Goal: Complete application form

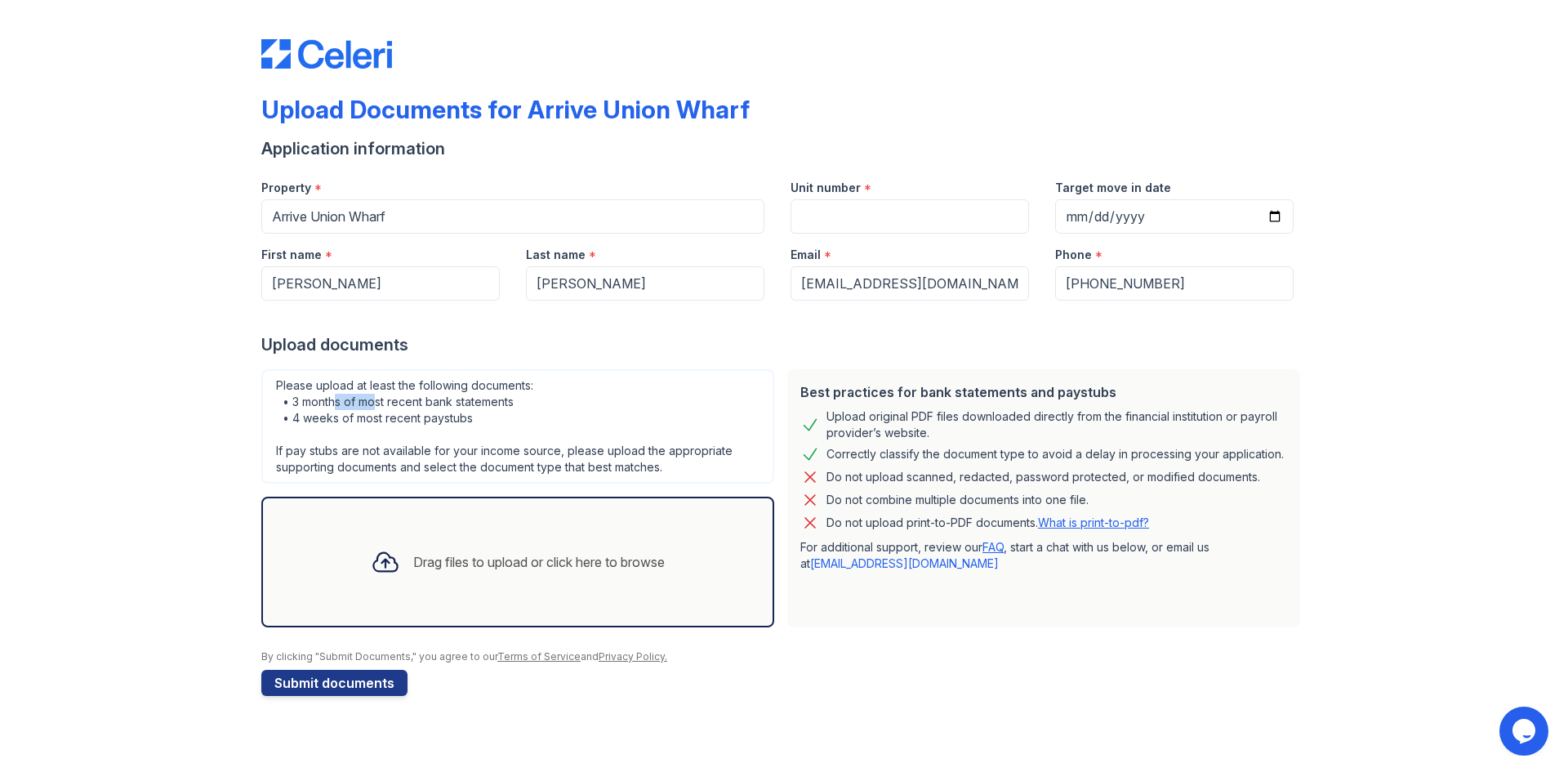
drag, startPoint x: 334, startPoint y: 398, endPoint x: 378, endPoint y: 401, distance: 44.1
click at [378, 401] on div "Please upload at least the following documents: • 3 months of most recent bank …" at bounding box center [517, 426] width 513 height 115
drag, startPoint x: 290, startPoint y: 416, endPoint x: 474, endPoint y: 423, distance: 184.1
click at [474, 423] on div "Please upload at least the following documents: • 3 months of most recent bank …" at bounding box center [517, 426] width 513 height 115
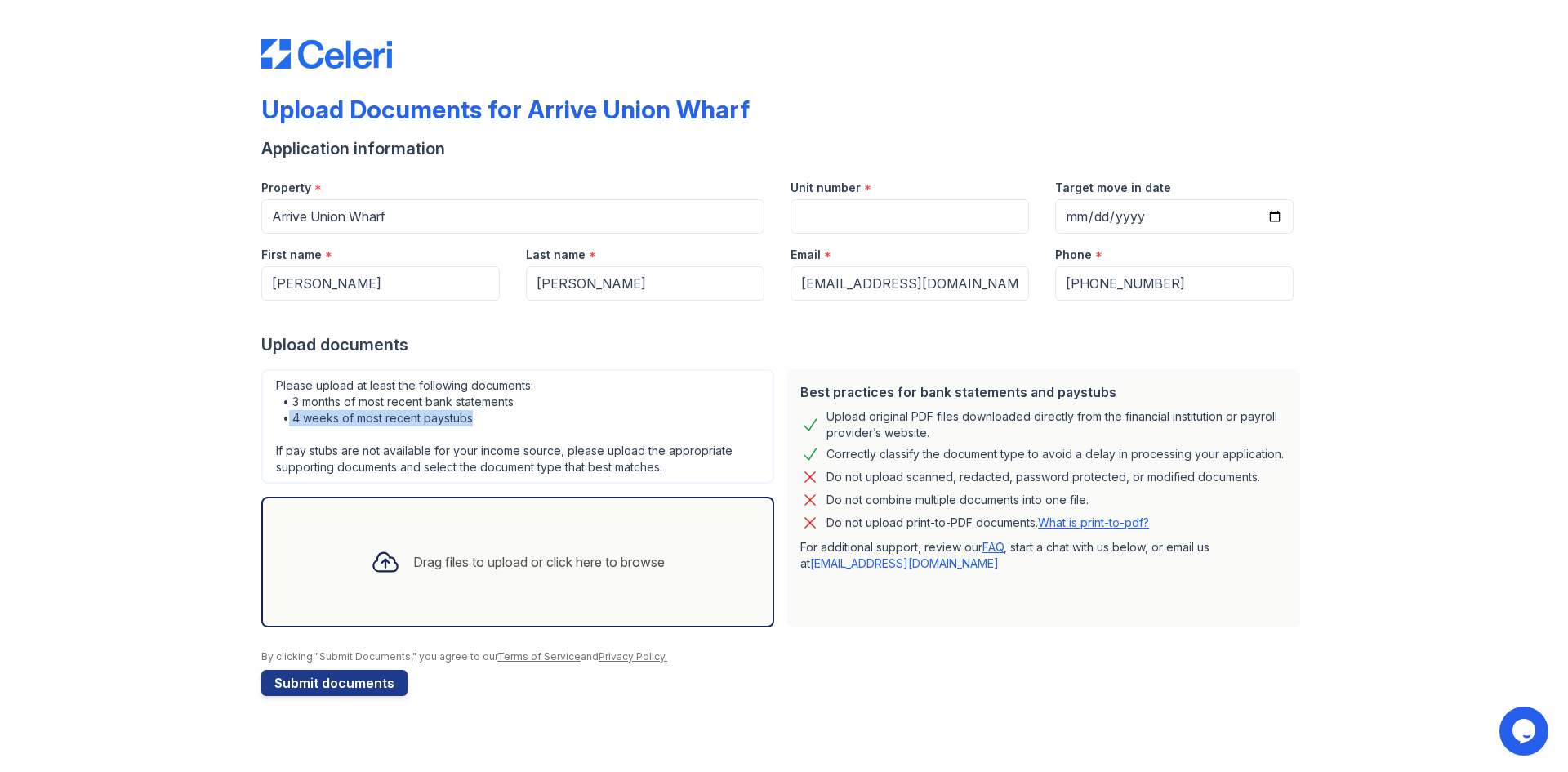
click at [474, 423] on div "Please upload at least the following documents: • 3 months of most recent bank …" at bounding box center [517, 426] width 513 height 115
click at [1279, 221] on input "Target move in date" at bounding box center [1174, 216] width 238 height 34
type input "[DATE]"
click at [1332, 302] on div "Upload Documents for Arrive Union Wharf Application information Property * Arri…" at bounding box center [784, 364] width 1516 height 729
click at [905, 207] on input "Unit number" at bounding box center [910, 216] width 238 height 34
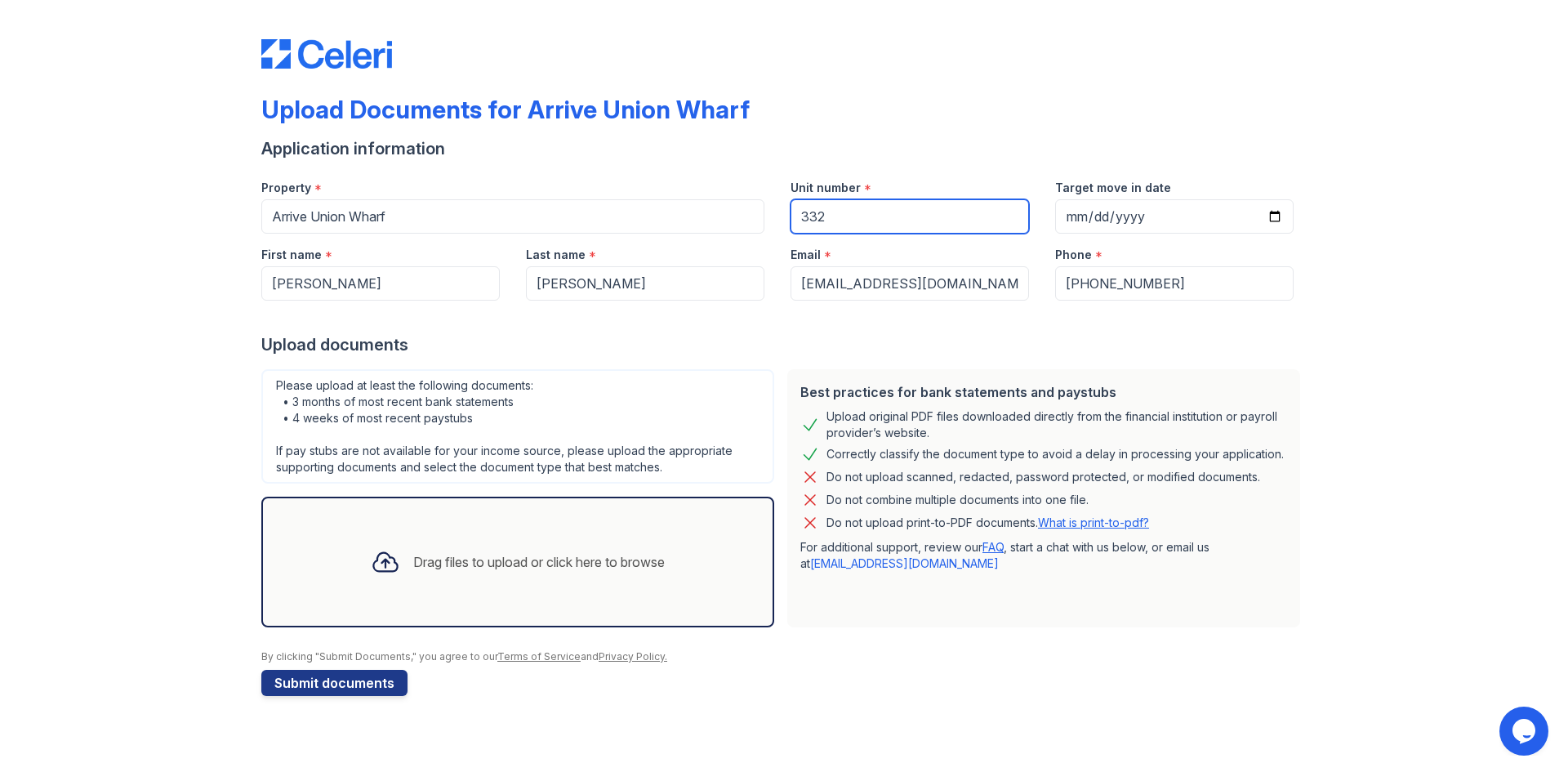
type input "332"
drag, startPoint x: 302, startPoint y: 396, endPoint x: 412, endPoint y: 402, distance: 110.2
click at [412, 402] on div "Please upload at least the following documents: • 3 months of most recent bank …" at bounding box center [517, 426] width 513 height 115
click at [499, 564] on div "Drag files to upload or click here to browse" at bounding box center [538, 562] width 251 height 19
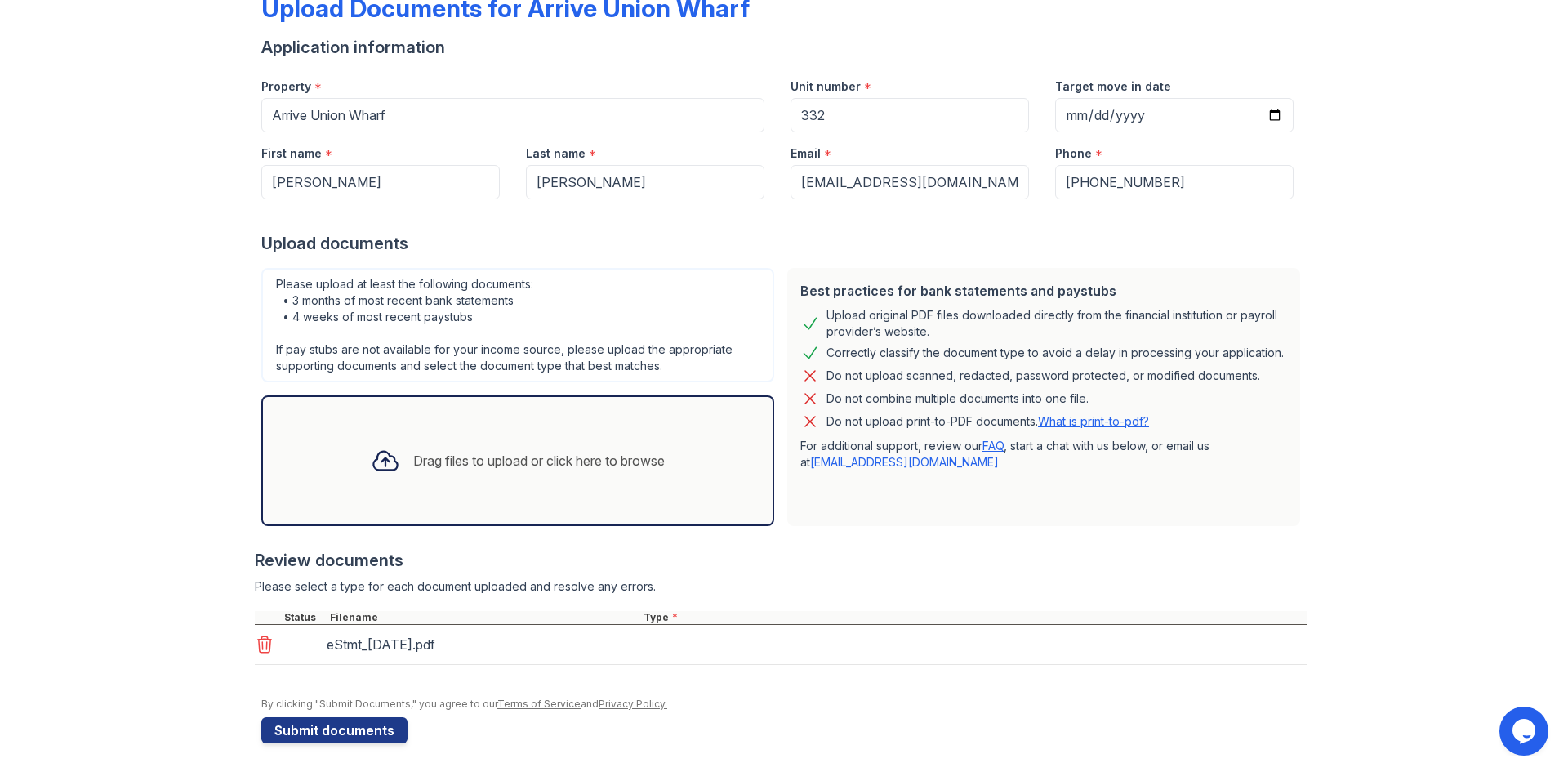
scroll to position [105, 0]
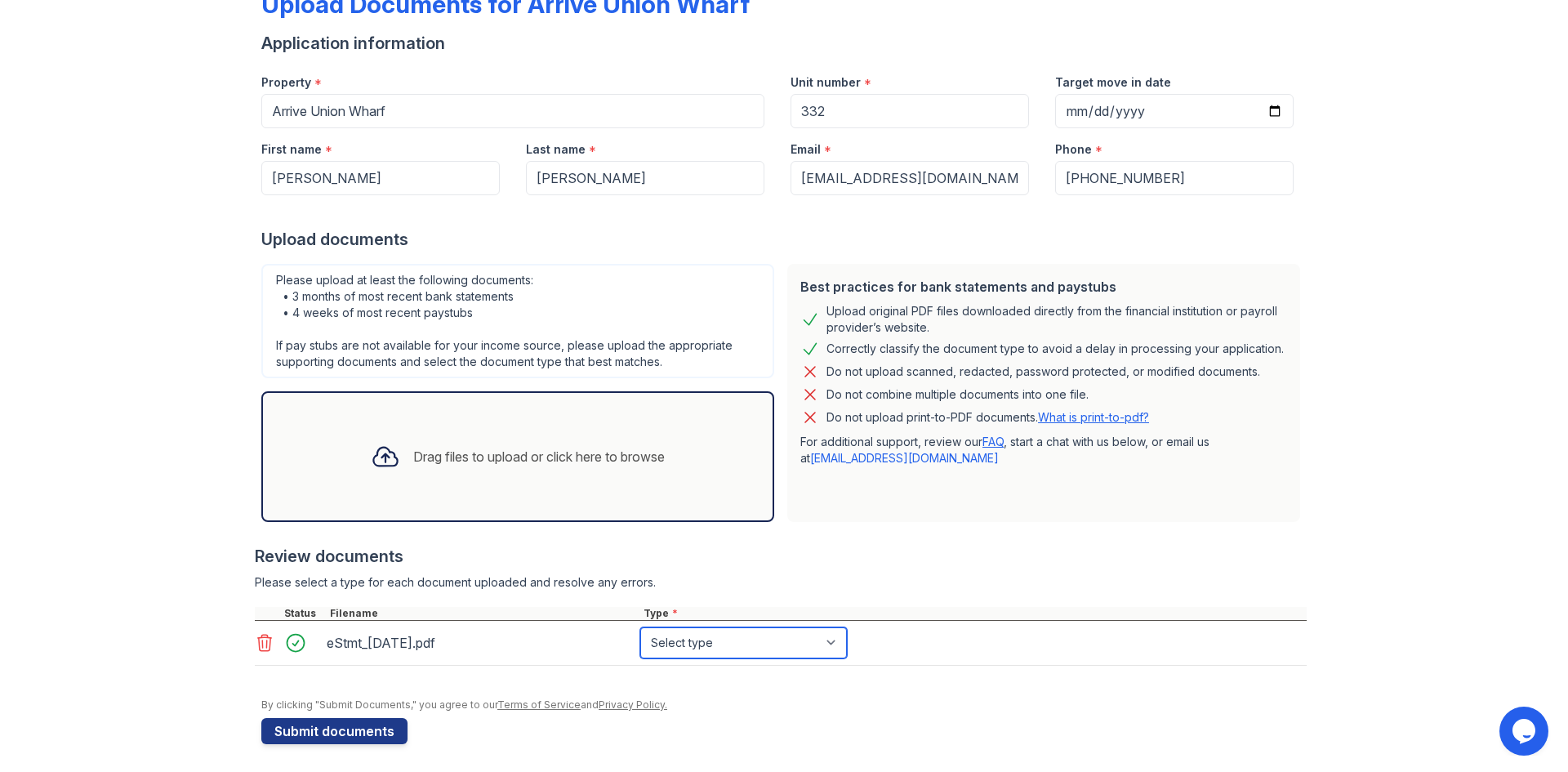
click at [690, 648] on select "Select type Paystub Bank Statement Offer Letter Tax Documents Benefit Award Let…" at bounding box center [744, 642] width 206 height 31
select select "bank_statement"
click at [641, 627] on select "Select type Paystub Bank Statement Offer Letter Tax Documents Benefit Award Let…" at bounding box center [744, 642] width 206 height 31
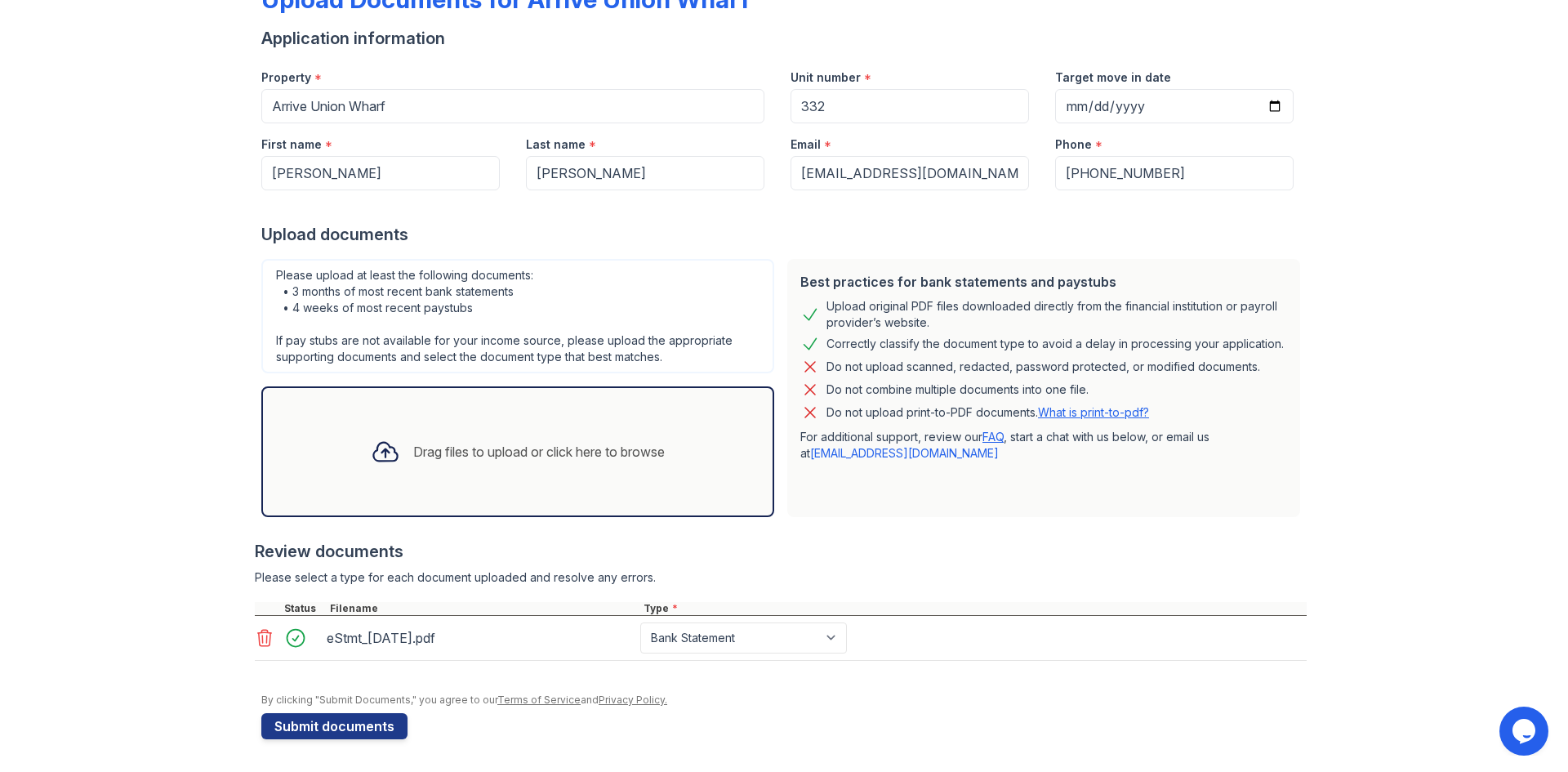
click at [424, 435] on div "Drag files to upload or click here to browse" at bounding box center [517, 451] width 320 height 56
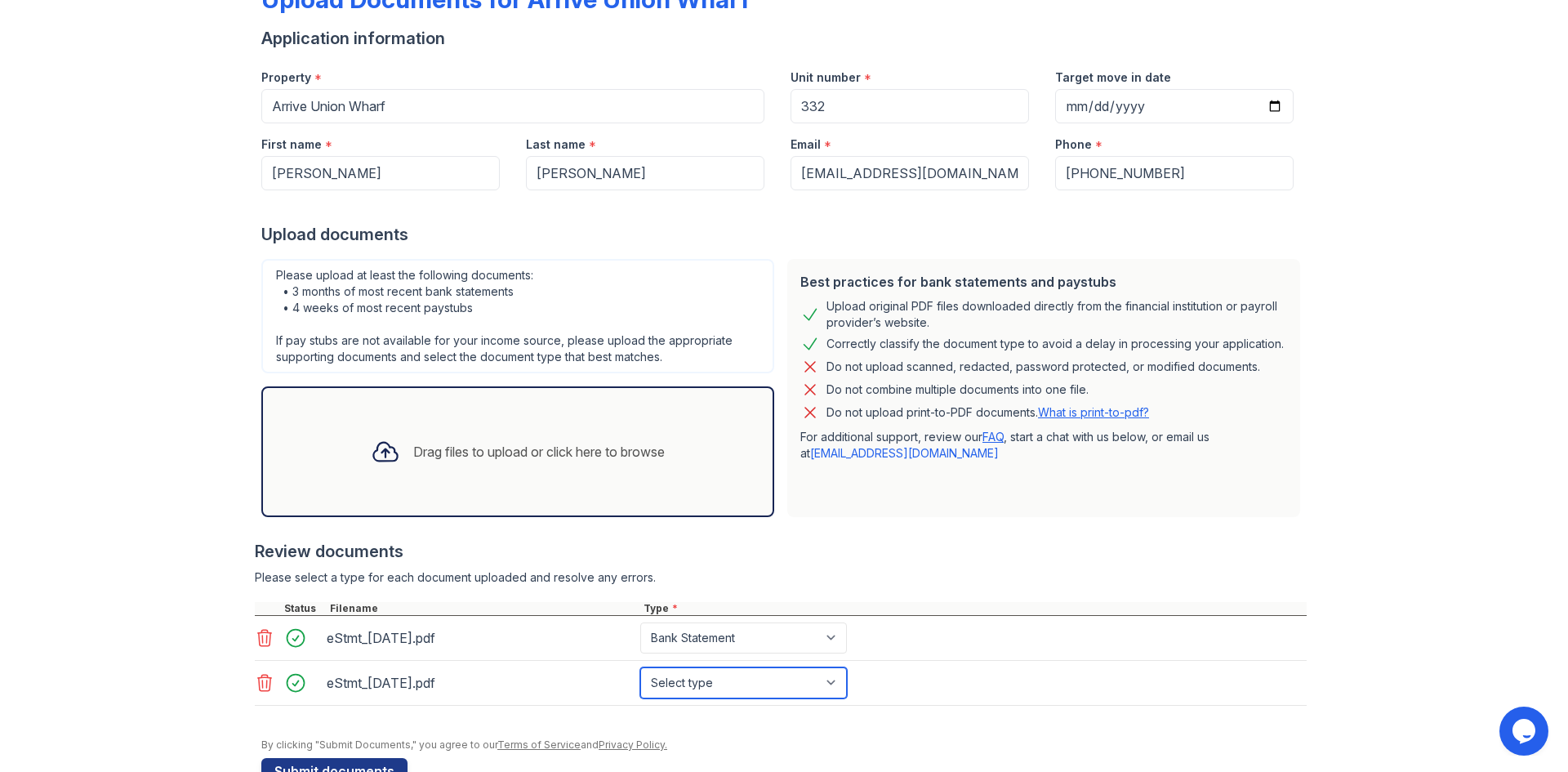
click at [714, 693] on select "Select type Paystub Bank Statement Offer Letter Tax Documents Benefit Award Let…" at bounding box center [744, 682] width 206 height 31
select select "bank_statement"
click at [641, 667] on select "Select type Paystub Bank Statement Offer Letter Tax Documents Benefit Award Let…" at bounding box center [744, 682] width 206 height 31
click at [491, 483] on div "Drag files to upload or click here to browse" at bounding box center [517, 452] width 513 height 131
click at [388, 483] on div "Drag files to upload or click here to browse" at bounding box center [517, 452] width 513 height 131
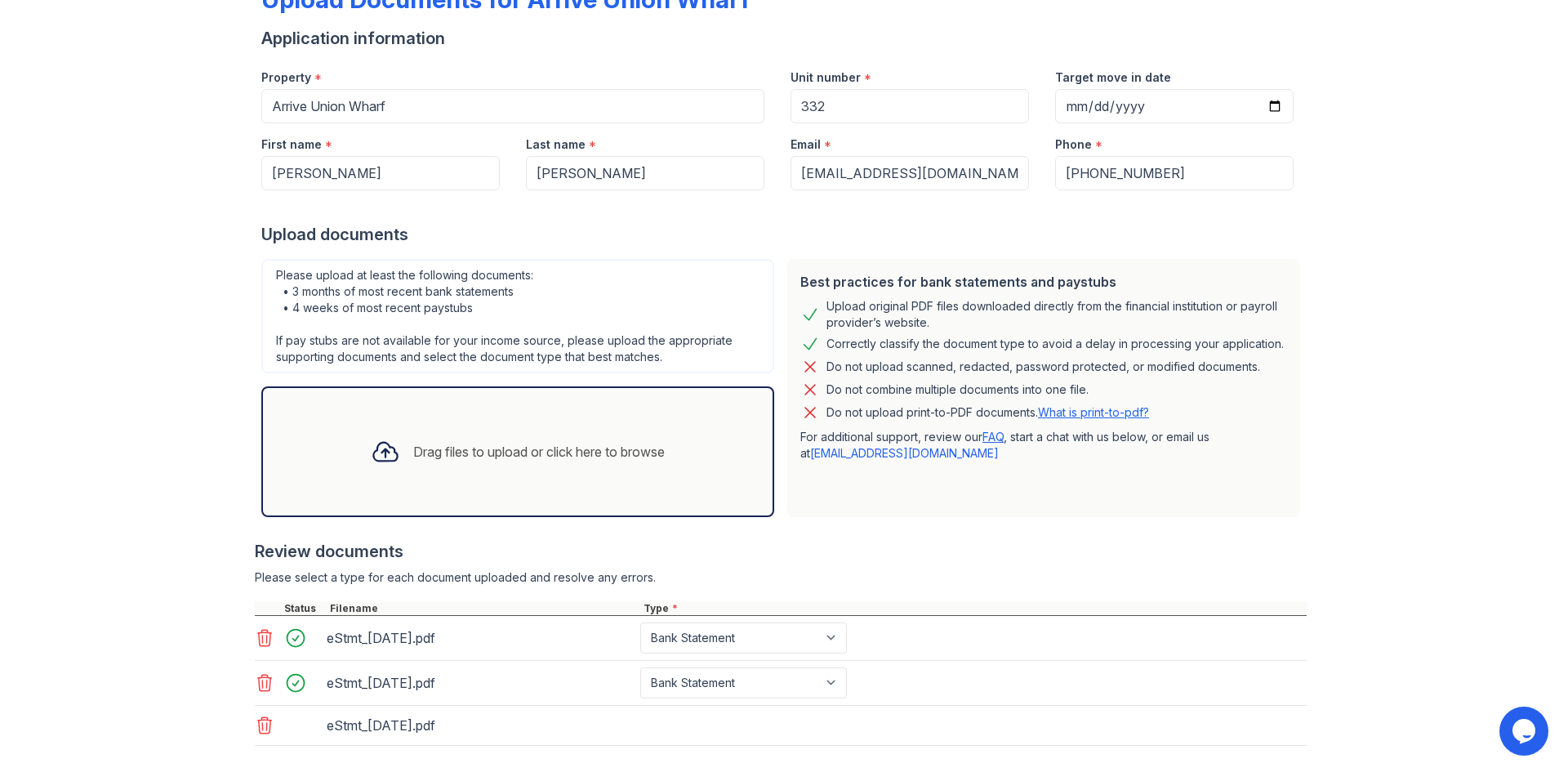
click at [430, 443] on div "Drag files to upload or click here to browse" at bounding box center [538, 452] width 251 height 19
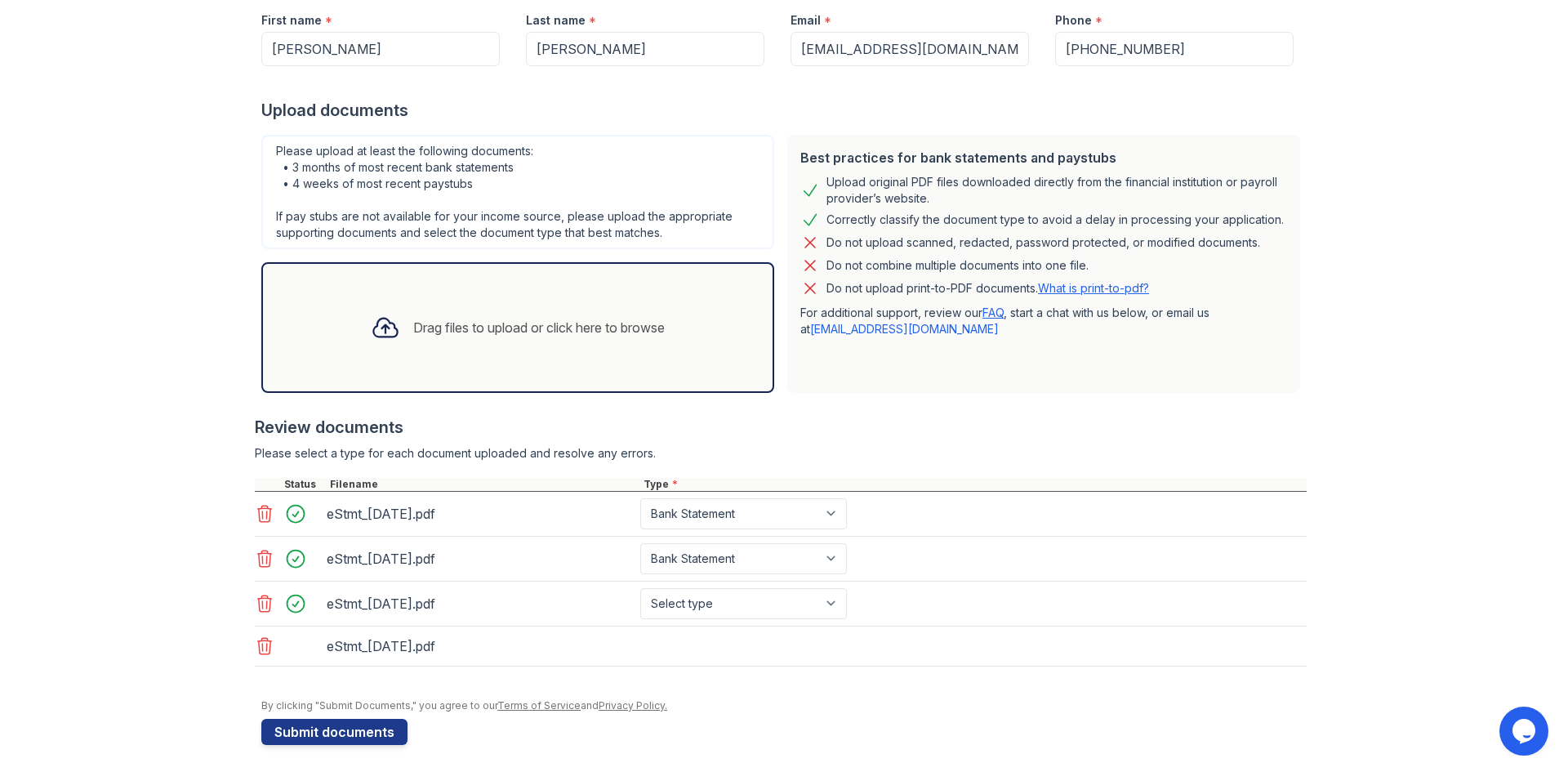
scroll to position [240, 0]
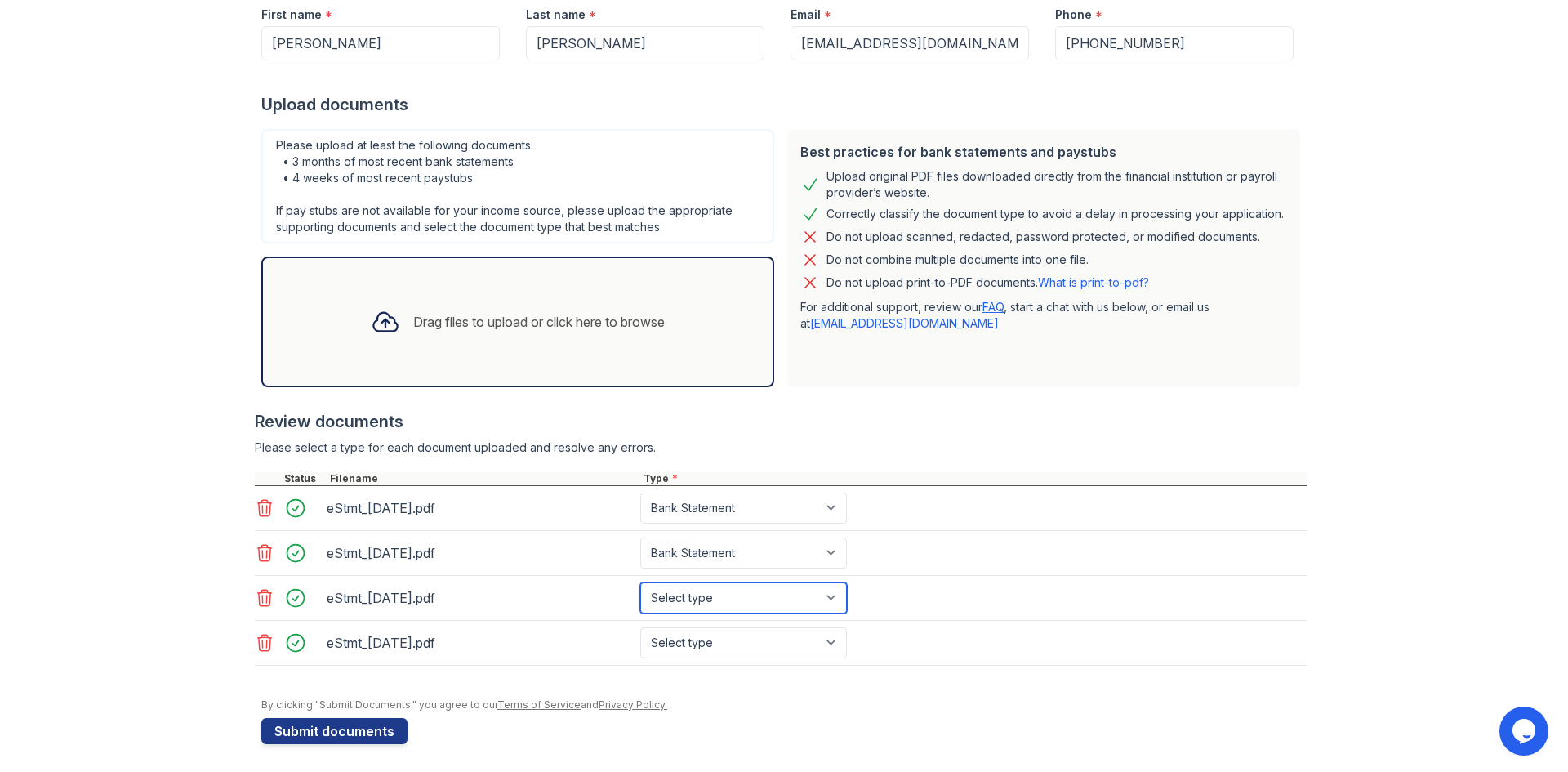
click at [746, 605] on select "Select type Paystub Bank Statement Offer Letter Tax Documents Benefit Award Let…" at bounding box center [744, 597] width 206 height 31
select select "bank_statement"
click at [641, 582] on select "Select type Paystub Bank Statement Offer Letter Tax Documents Benefit Award Let…" at bounding box center [744, 597] width 206 height 31
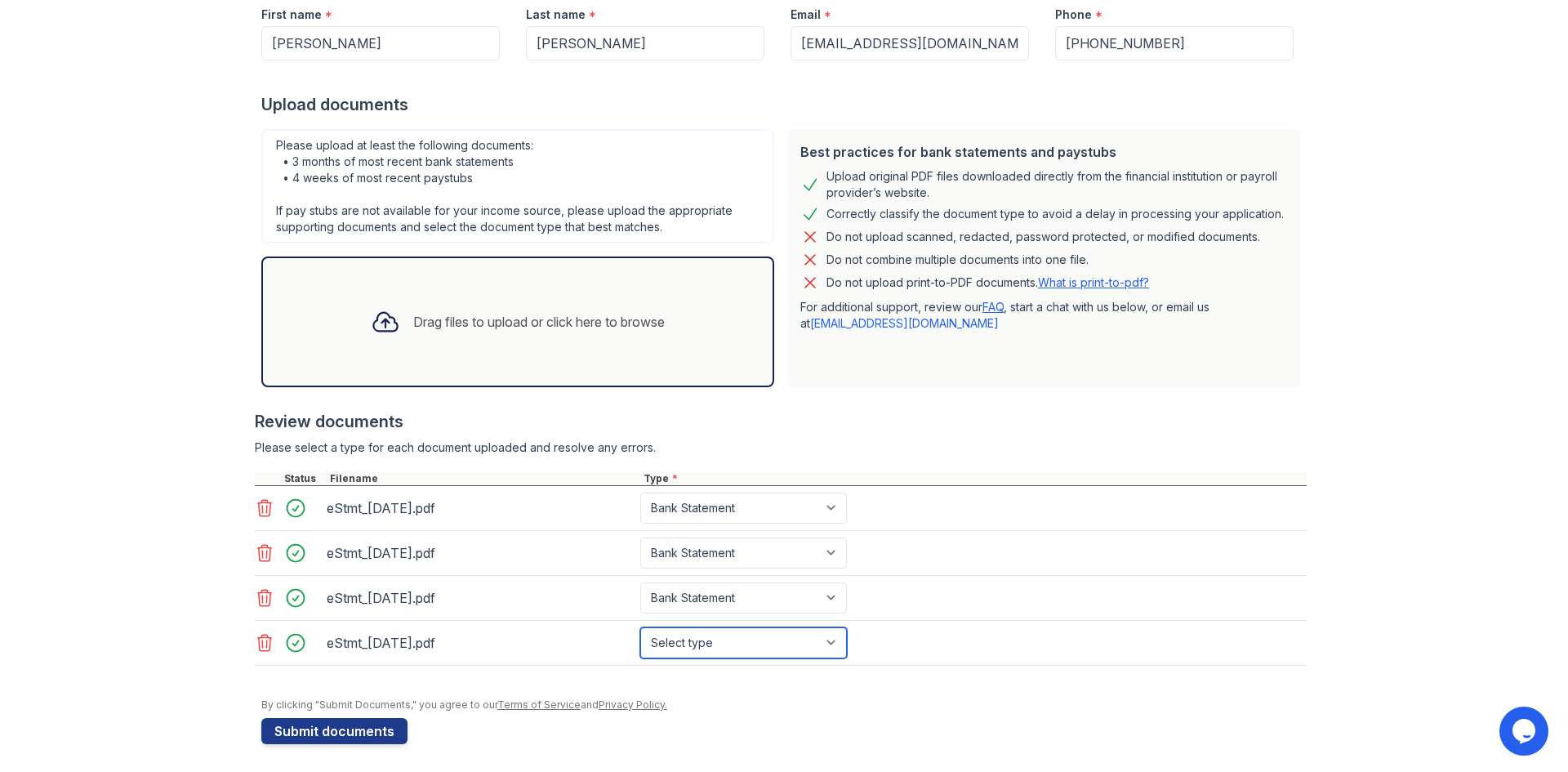
click at [717, 653] on select "Select type Paystub Bank Statement Offer Letter Tax Documents Benefit Award Let…" at bounding box center [744, 642] width 206 height 31
select select "bank_statement"
click at [641, 627] on select "Select type Paystub Bank Statement Offer Letter Tax Documents Benefit Award Let…" at bounding box center [744, 642] width 206 height 31
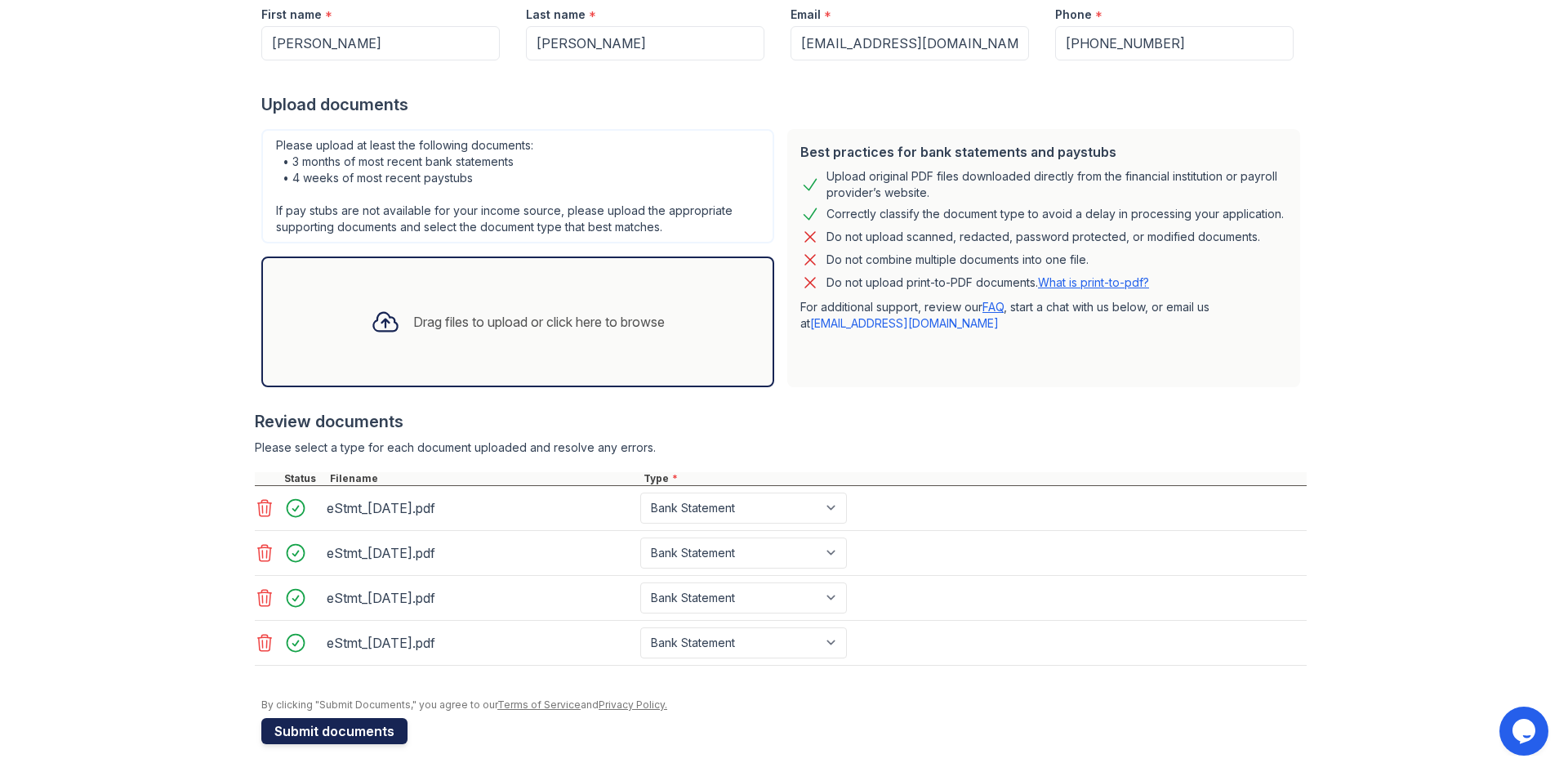
click at [378, 727] on button "Submit documents" at bounding box center [334, 731] width 146 height 26
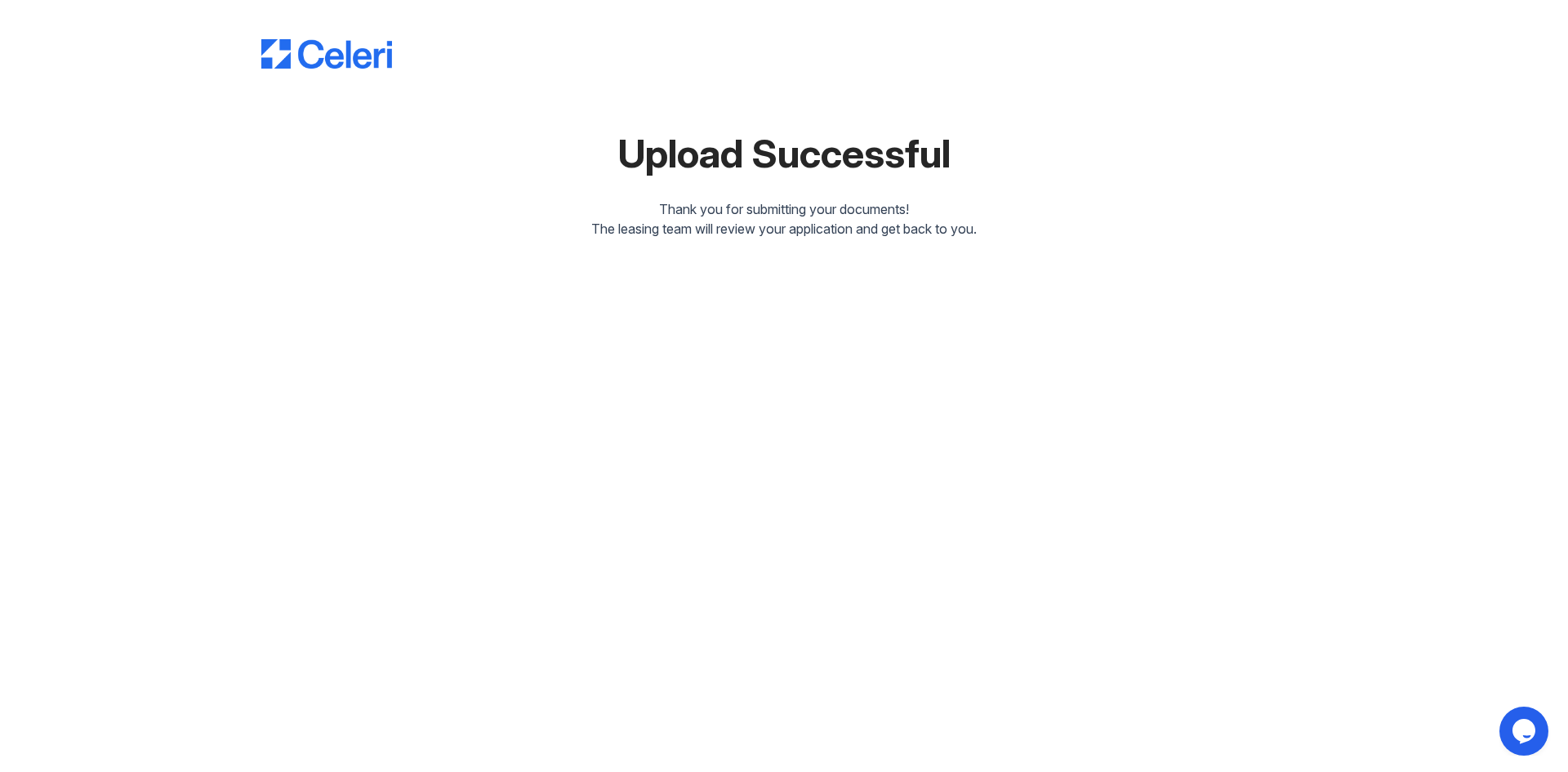
click at [341, 50] on img at bounding box center [326, 53] width 131 height 29
click at [339, 60] on img at bounding box center [326, 53] width 131 height 29
